Goal: Task Accomplishment & Management: Use online tool/utility

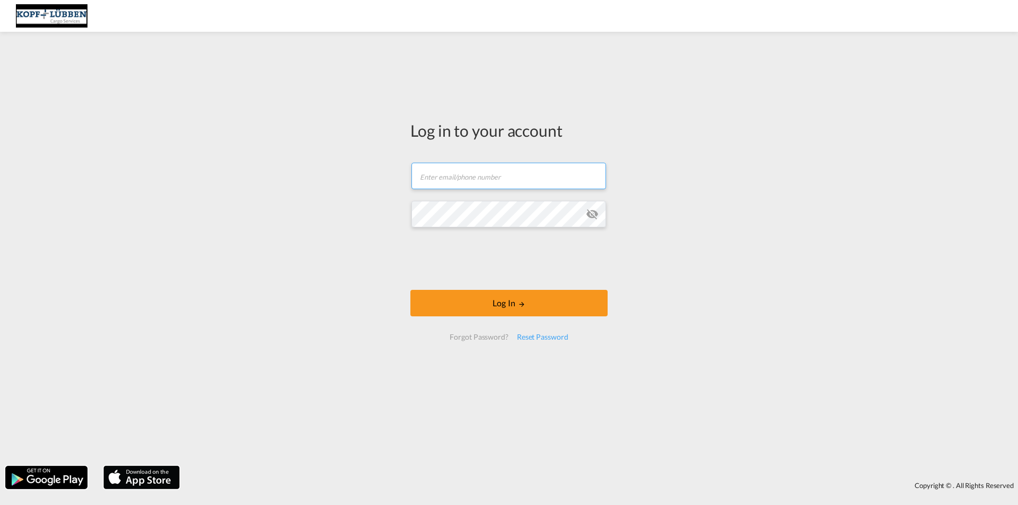
click at [482, 176] on input "text" at bounding box center [508, 176] width 195 height 27
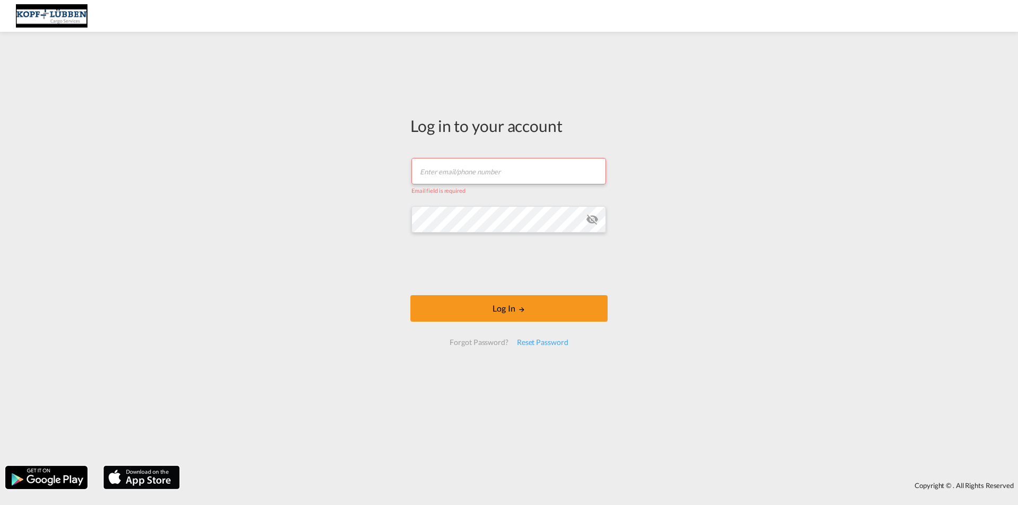
click at [562, 165] on input "text" at bounding box center [508, 171] width 195 height 27
paste input "[EMAIL_ADDRESS][PERSON_NAME][DOMAIN_NAME]"
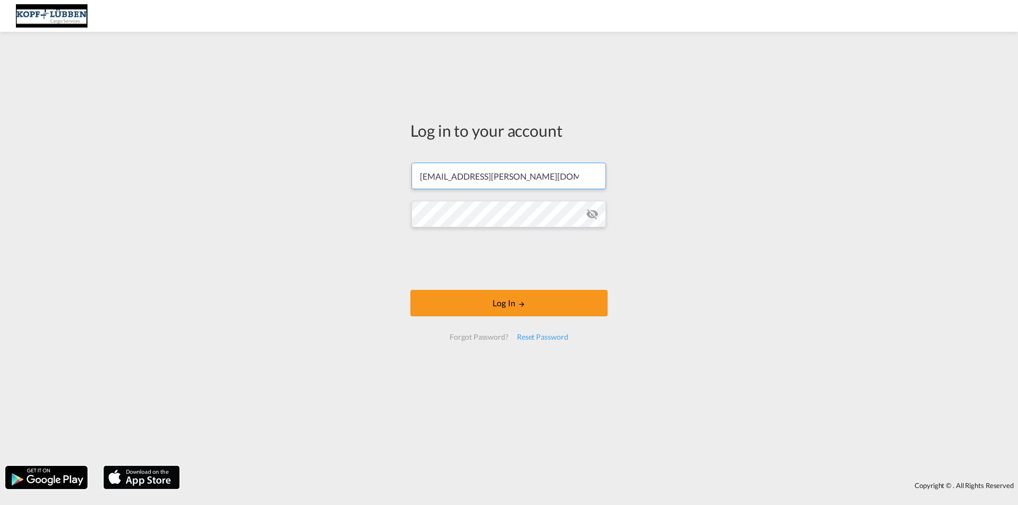
type input "[EMAIL_ADDRESS][PERSON_NAME][DOMAIN_NAME]"
click at [487, 302] on button "Log In" at bounding box center [508, 303] width 197 height 27
click at [454, 181] on input "text" at bounding box center [508, 176] width 195 height 27
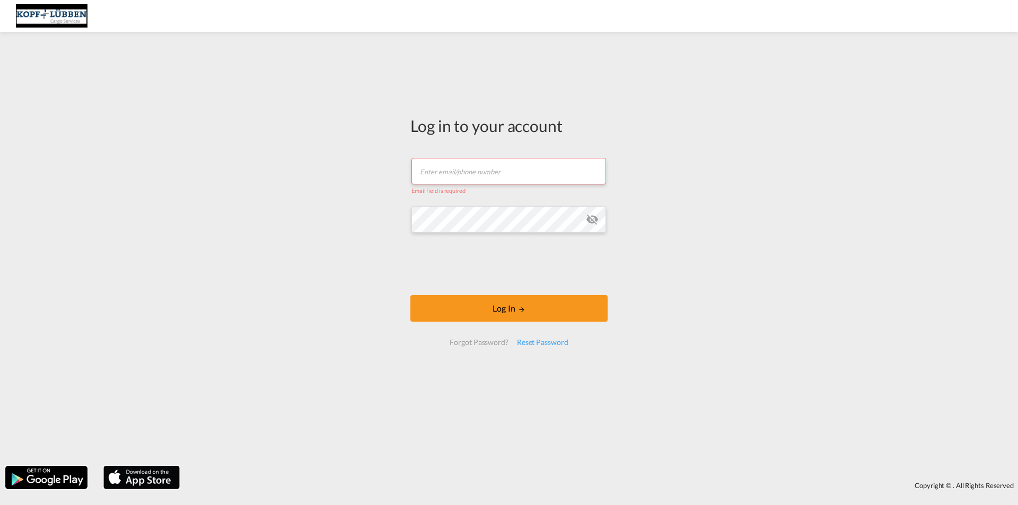
click at [439, 167] on input "text" at bounding box center [508, 171] width 195 height 27
paste input "[EMAIL_ADDRESS][PERSON_NAME][DOMAIN_NAME]"
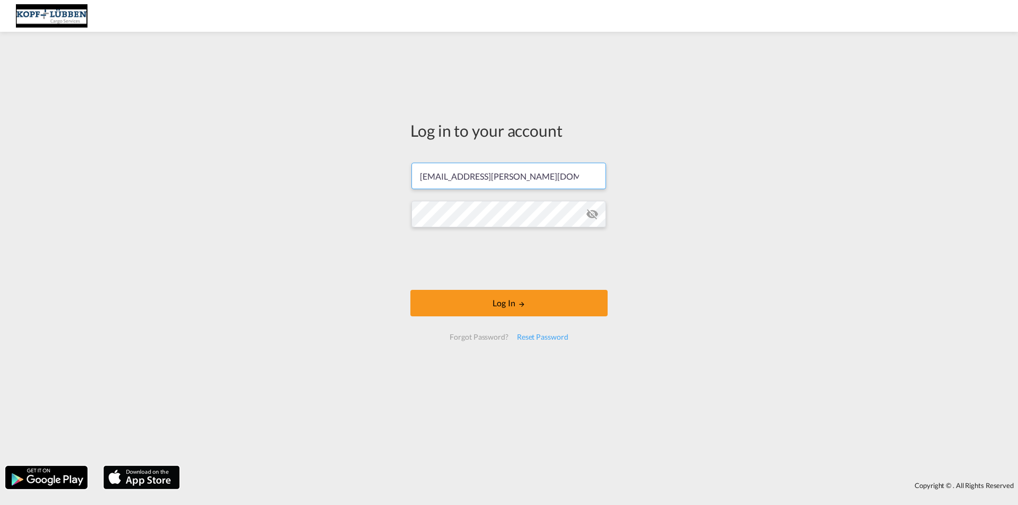
type input "[EMAIL_ADDRESS][PERSON_NAME][DOMAIN_NAME]"
click at [486, 308] on button "Log In" at bounding box center [508, 303] width 197 height 27
